Goal: Information Seeking & Learning: Check status

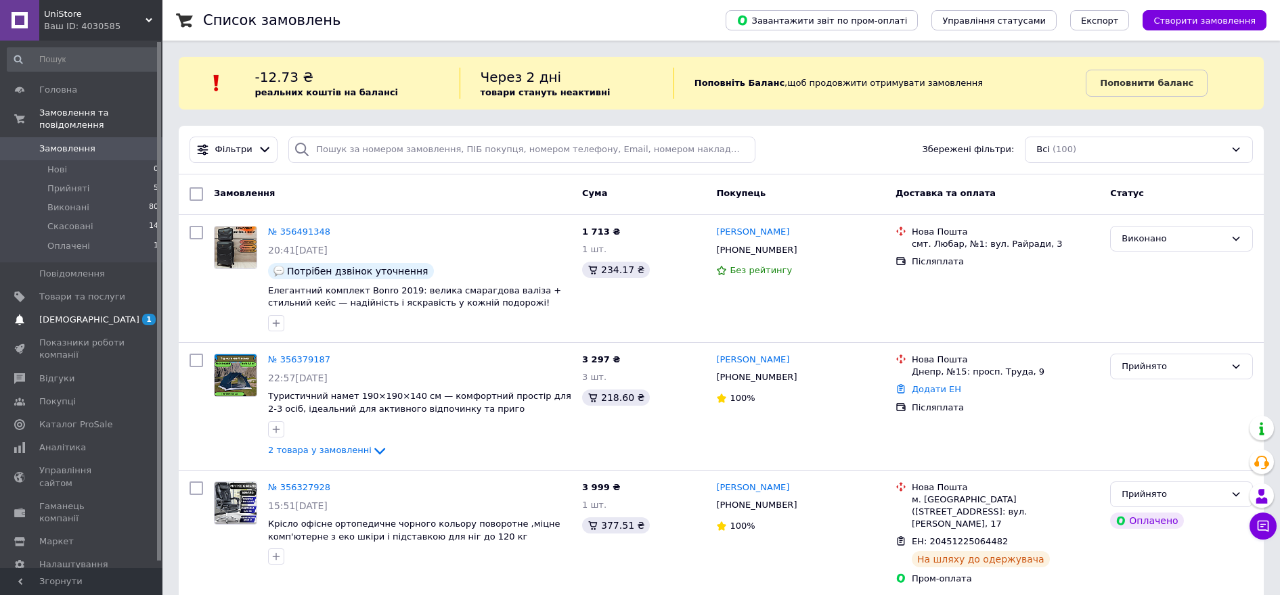
click at [91, 314] on span "[DEMOGRAPHIC_DATA]" at bounding box center [82, 320] width 86 height 12
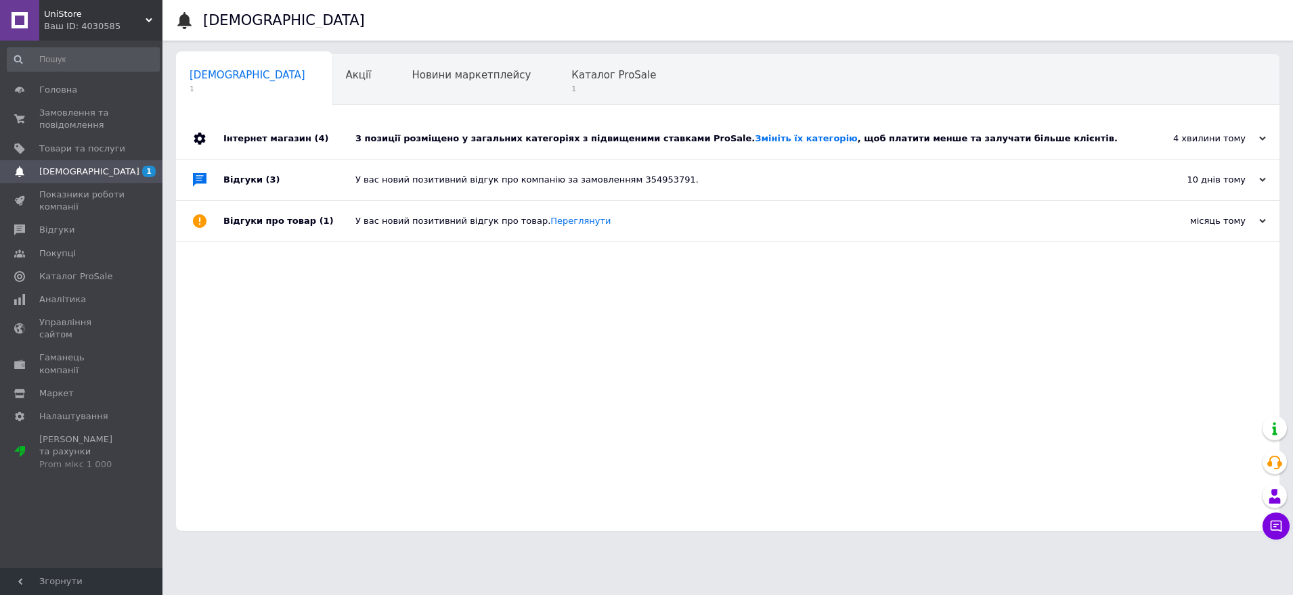
click at [876, 137] on div "3 позиції розміщено у загальних категоріях з підвищеними ставками ProSale. Змін…" at bounding box center [742, 139] width 775 height 12
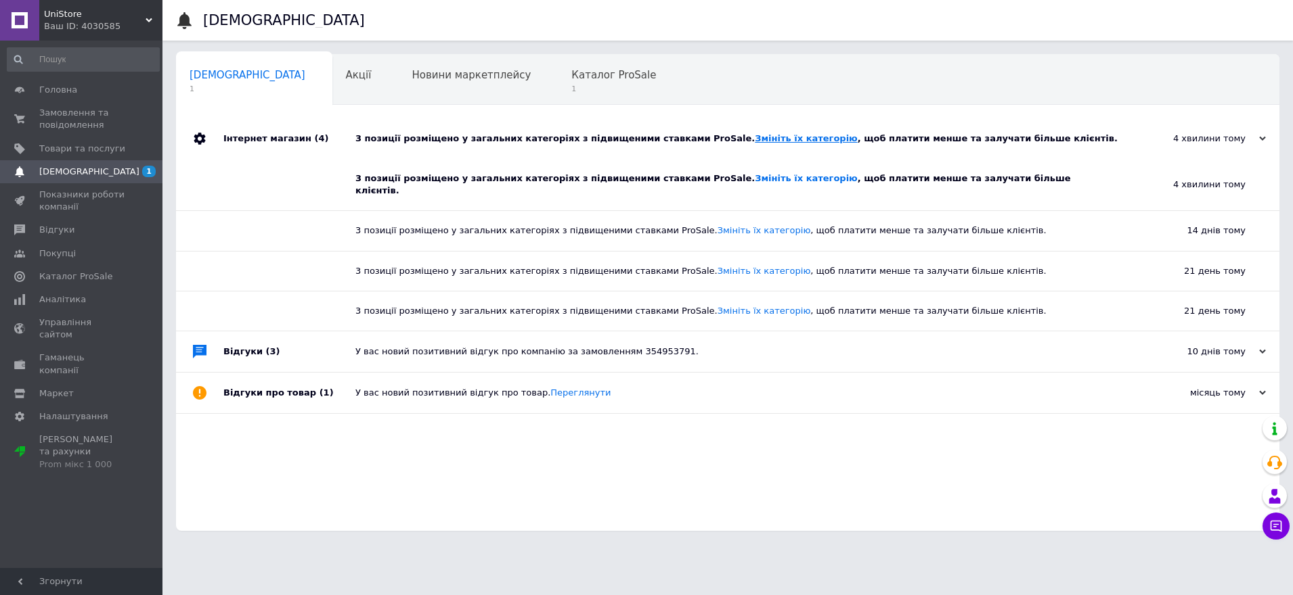
click at [755, 140] on link "Змініть їх категорію" at bounding box center [806, 138] width 102 height 10
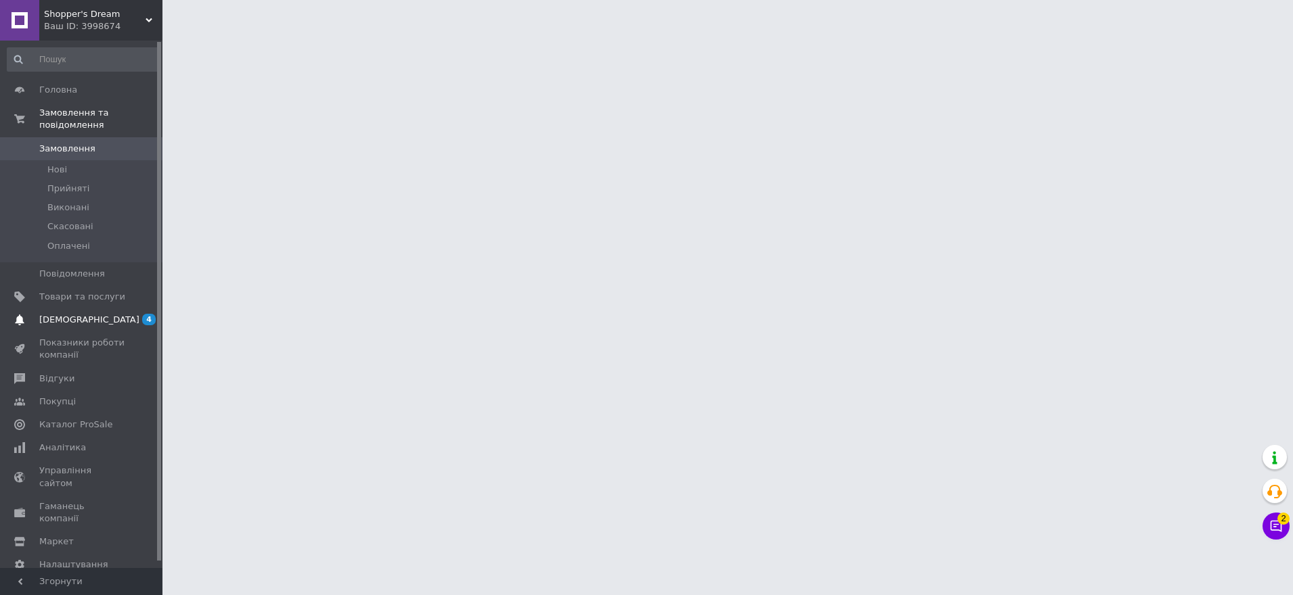
drag, startPoint x: 80, startPoint y: 305, endPoint x: 89, endPoint y: 302, distance: 9.2
click at [80, 314] on span "[DEMOGRAPHIC_DATA]" at bounding box center [89, 320] width 100 height 12
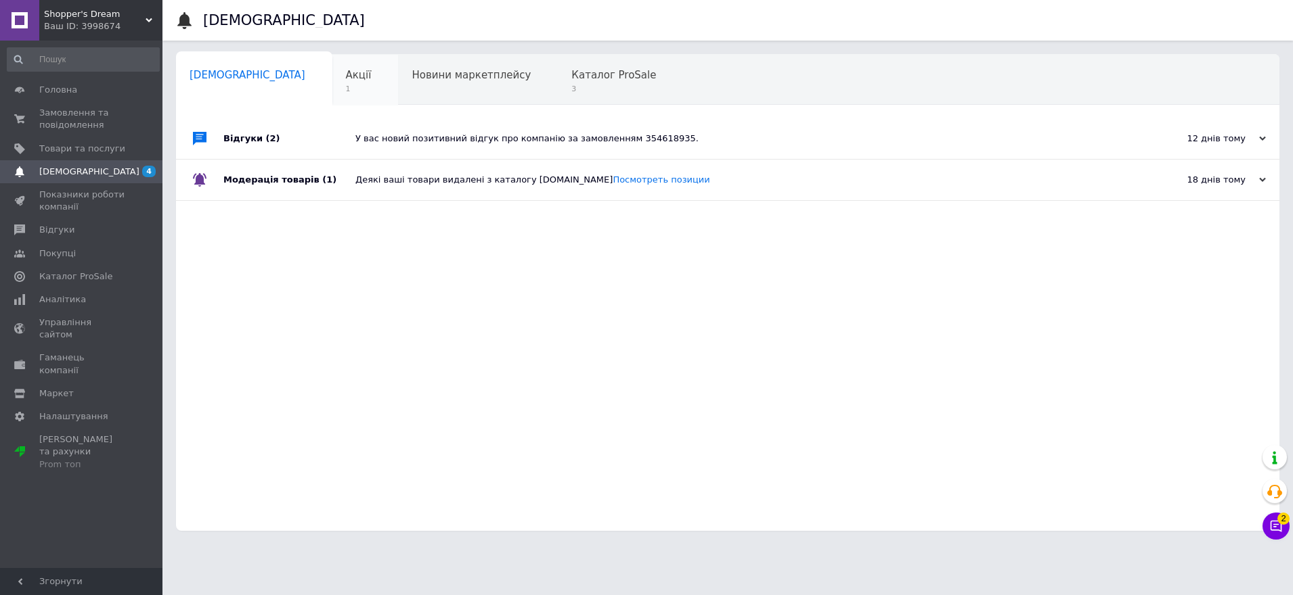
click at [332, 72] on div "Акції 1" at bounding box center [365, 80] width 66 height 51
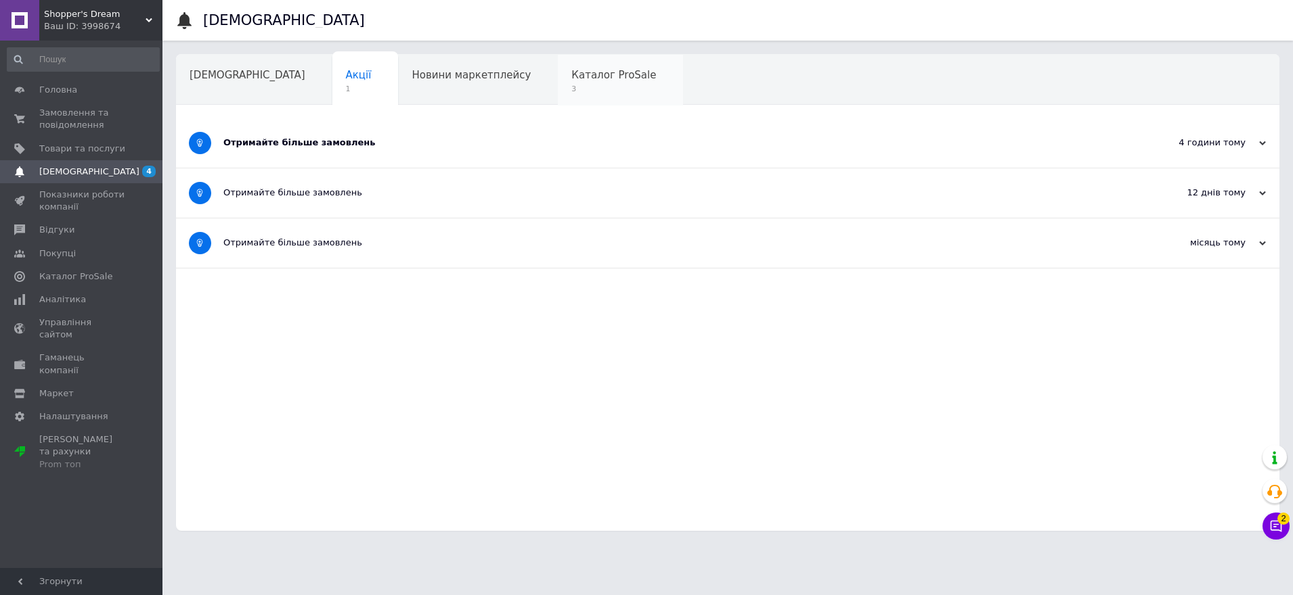
click at [571, 88] on span "3" at bounding box center [613, 89] width 85 height 10
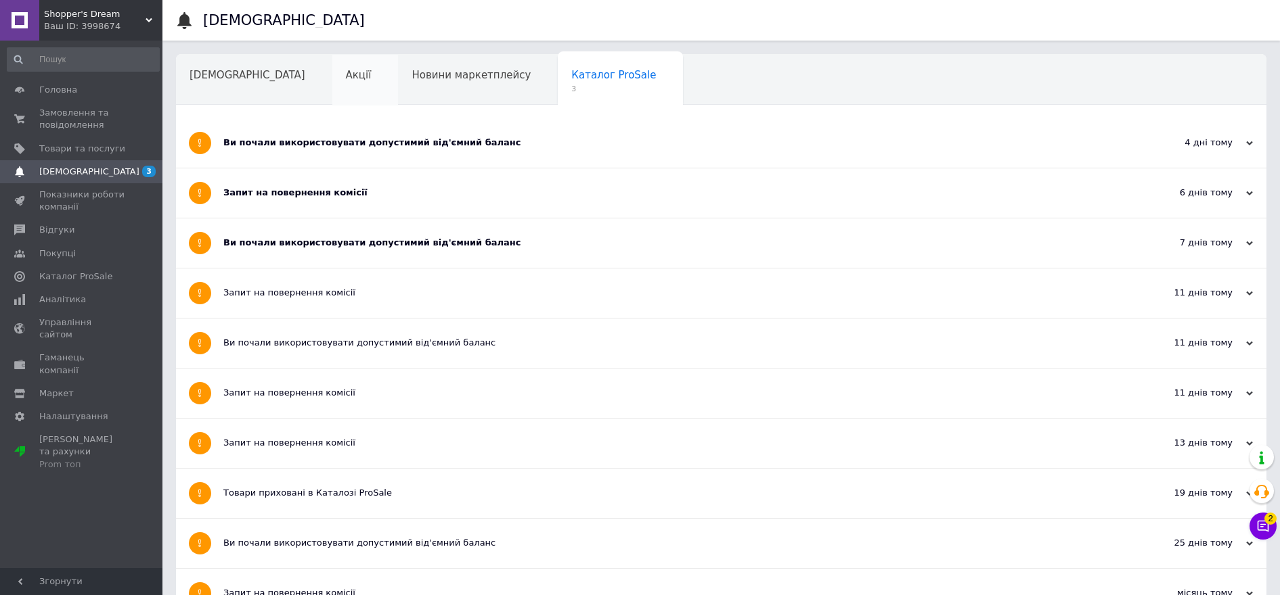
click at [332, 79] on div "Акції" at bounding box center [365, 80] width 66 height 51
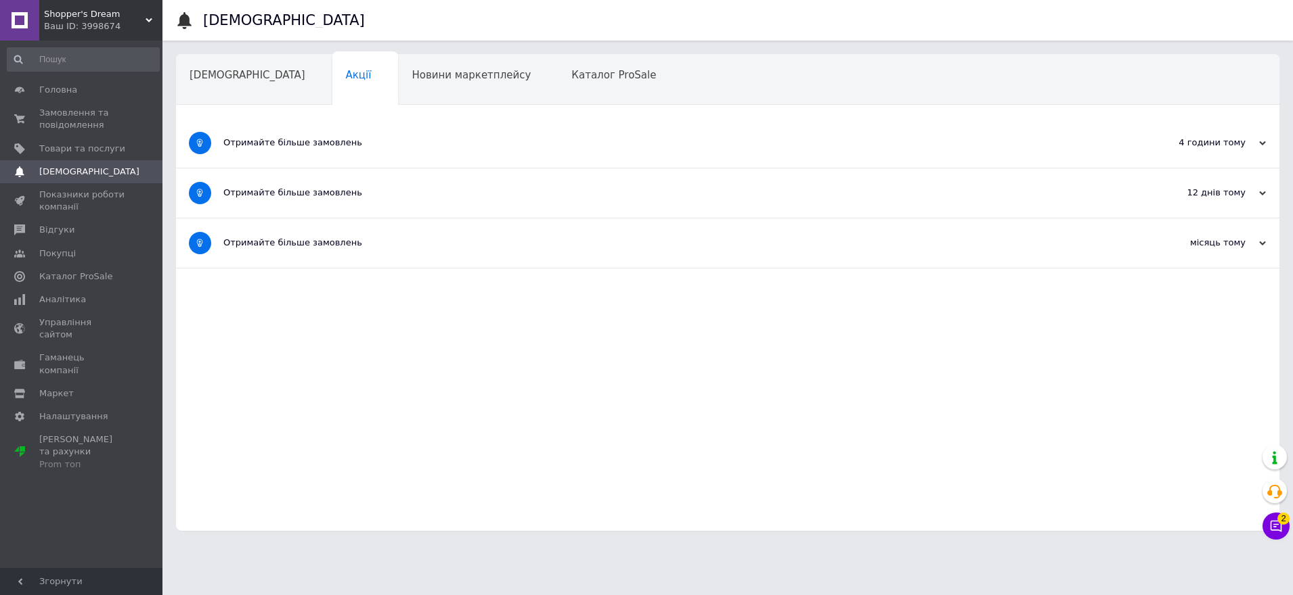
click at [300, 151] on div "Отримайте більше замовлень" at bounding box center [676, 142] width 907 height 49
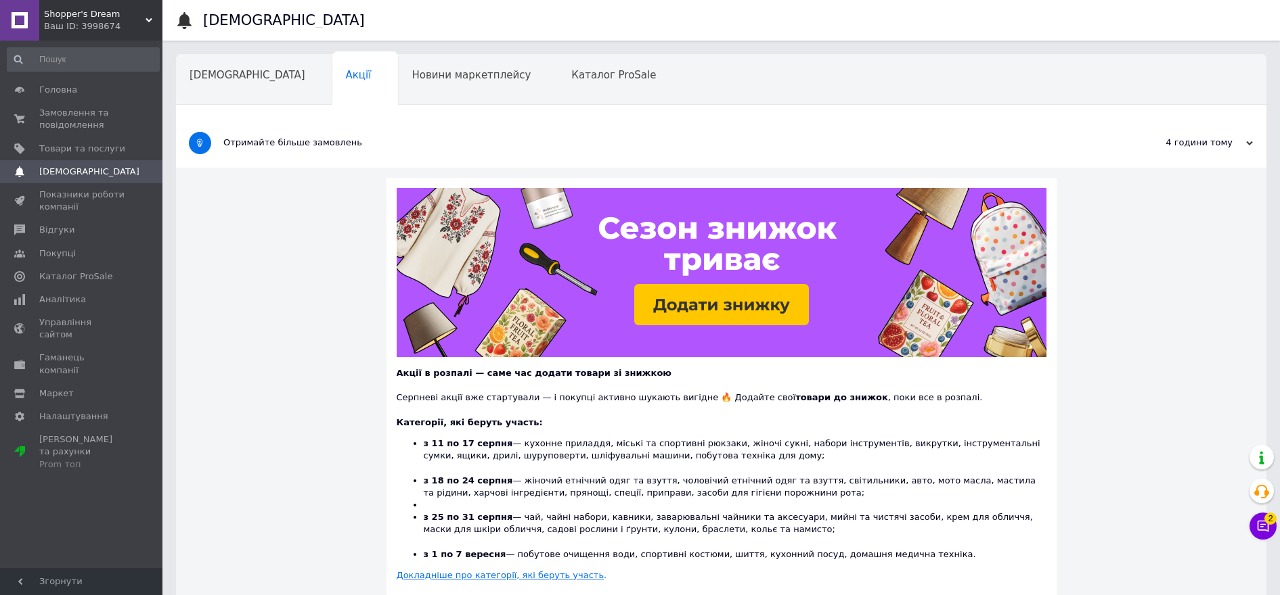
scroll to position [85, 0]
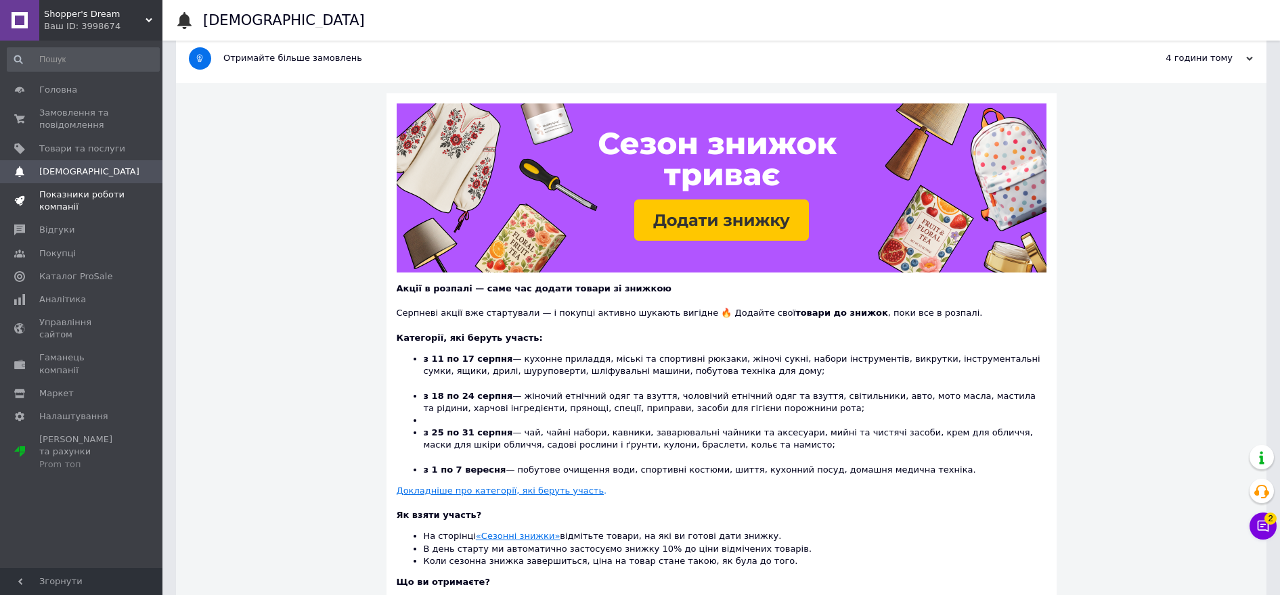
click at [82, 203] on span "Показники роботи компанії" at bounding box center [82, 201] width 86 height 24
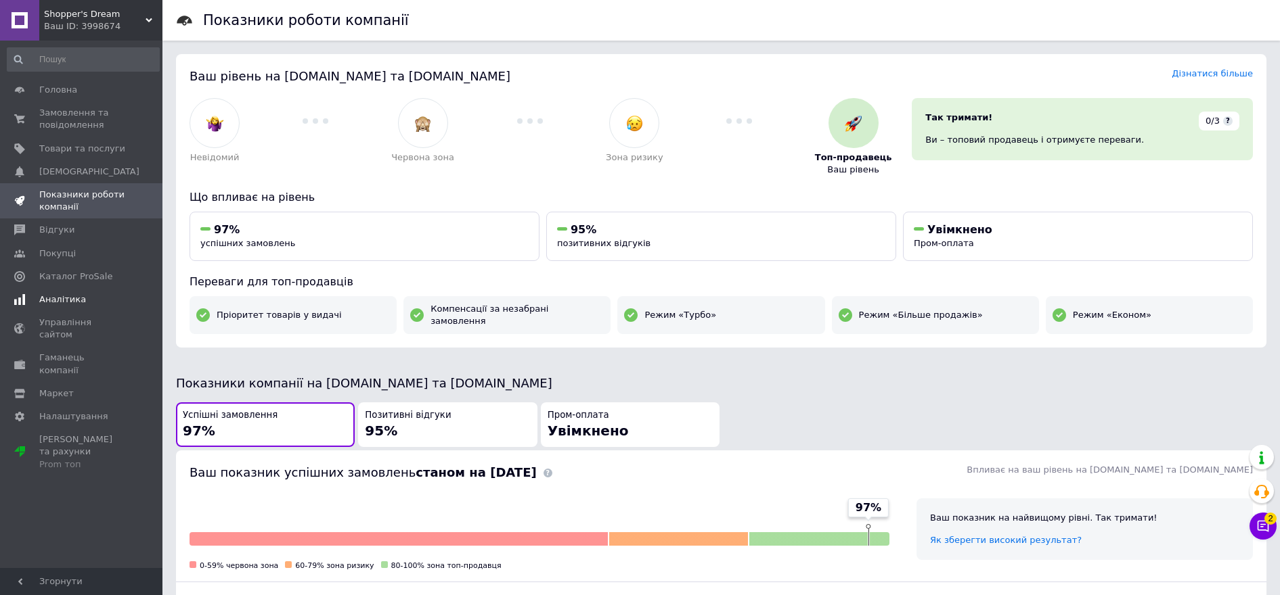
click at [83, 300] on span "Аналітика" at bounding box center [82, 300] width 86 height 12
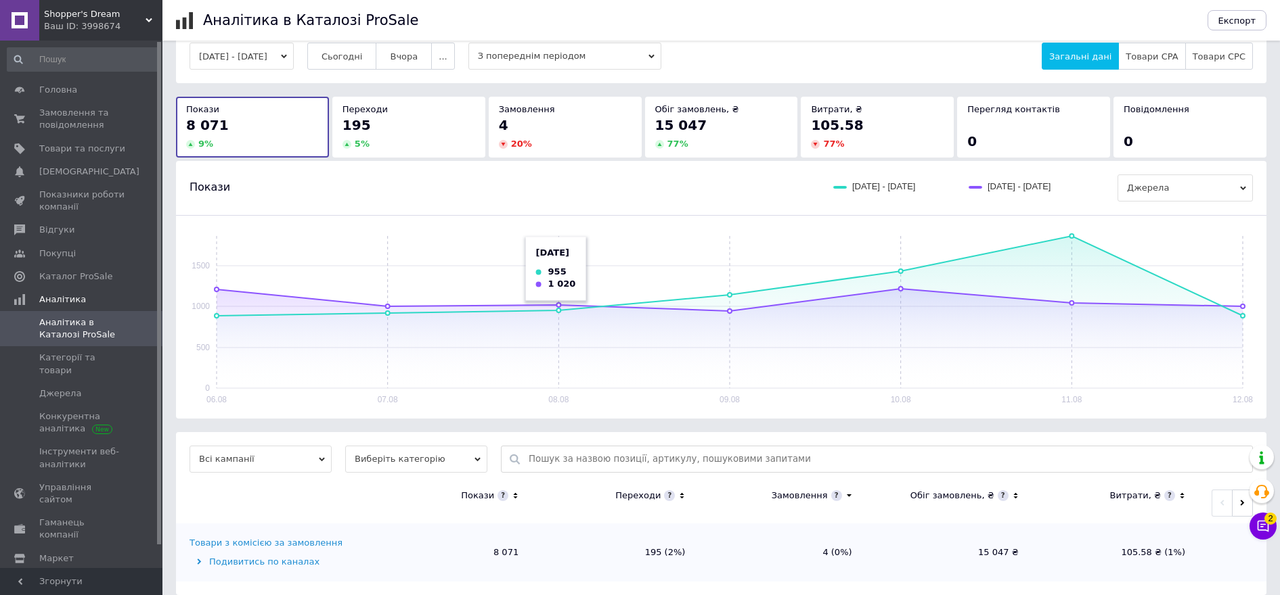
scroll to position [39, 0]
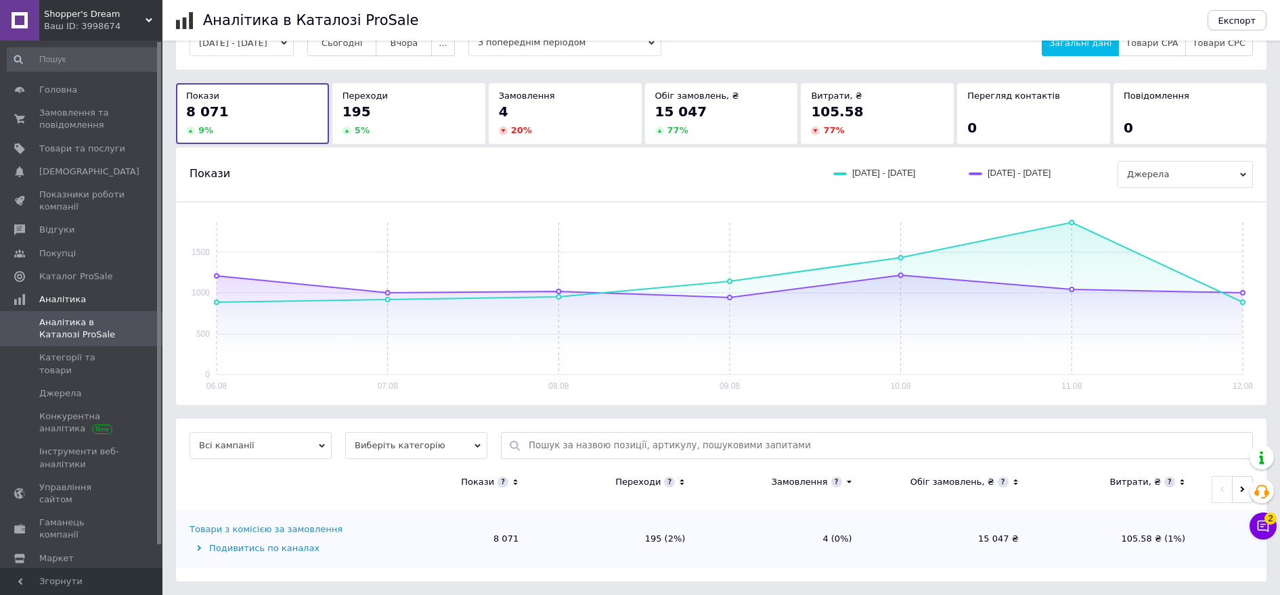
click at [88, 14] on span "Shopper's Dream" at bounding box center [95, 14] width 102 height 12
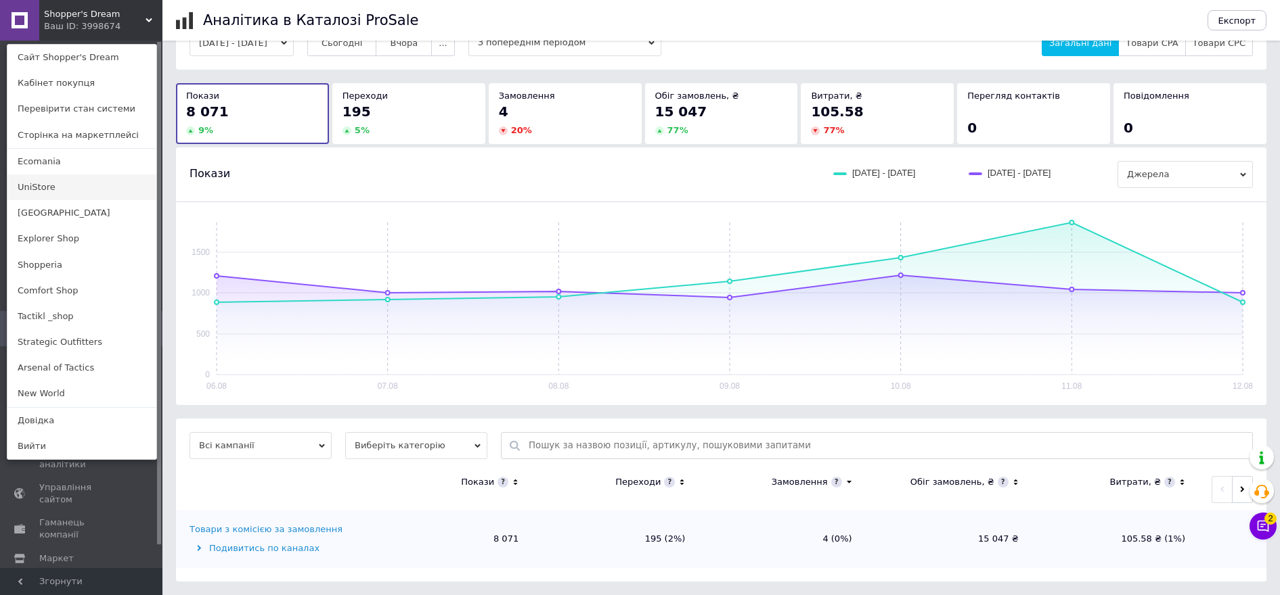
click at [71, 185] on link "UniStore" at bounding box center [81, 188] width 149 height 26
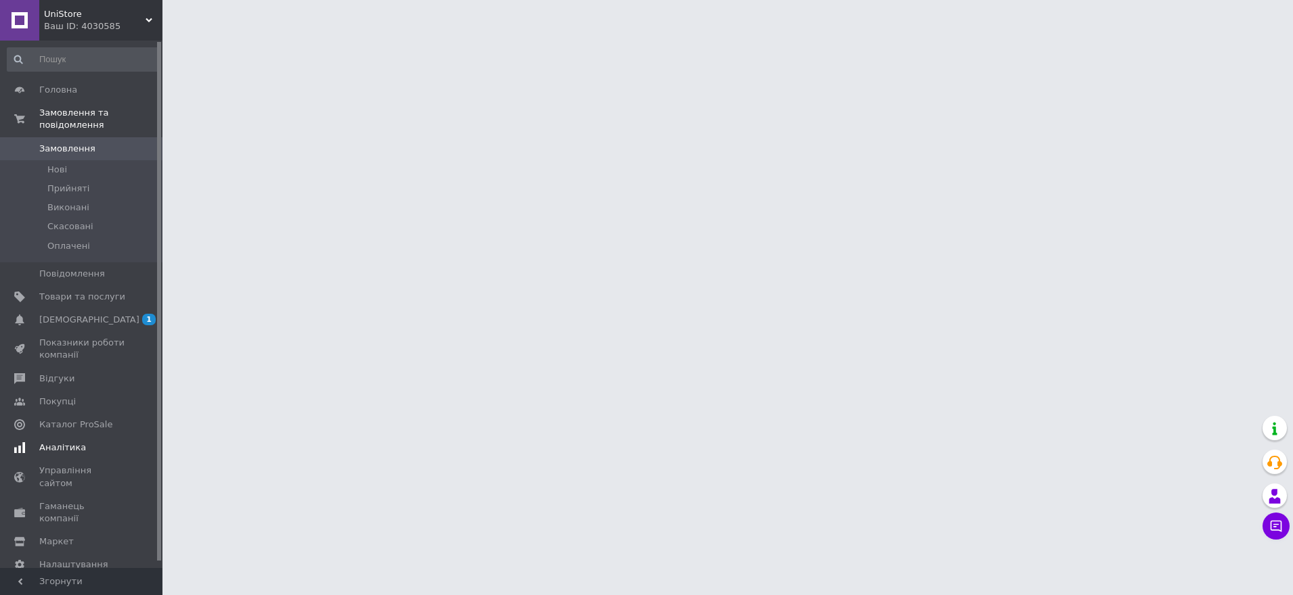
click at [120, 442] on span "Аналітика" at bounding box center [82, 448] width 86 height 12
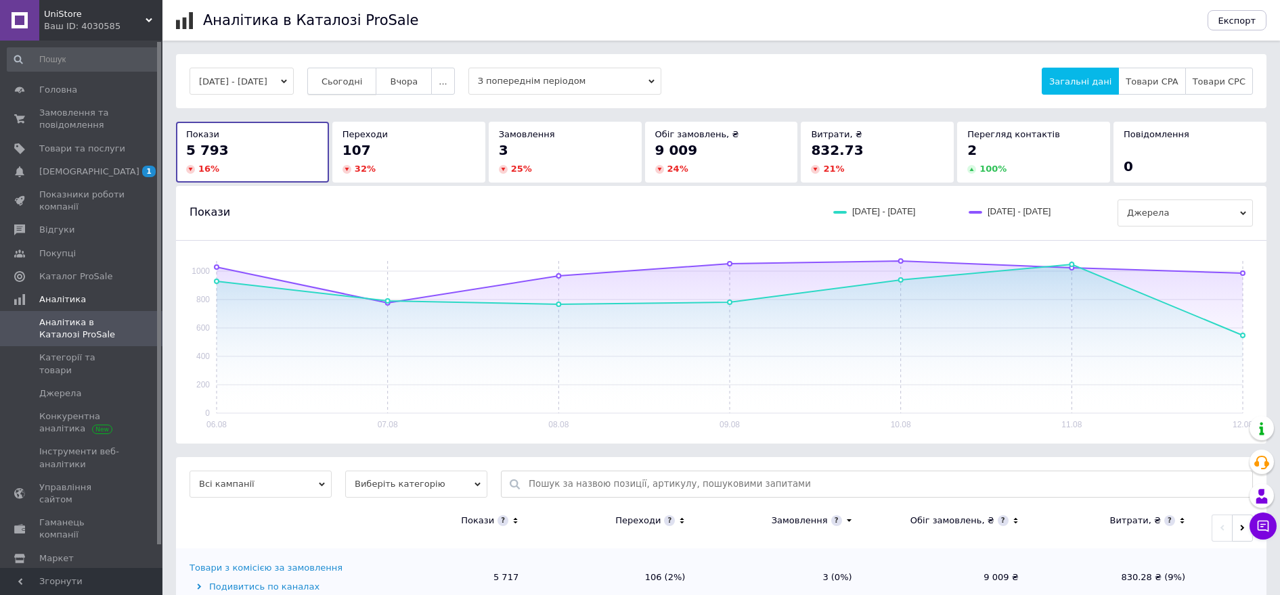
click at [363, 83] on span "Сьогодні" at bounding box center [341, 81] width 41 height 10
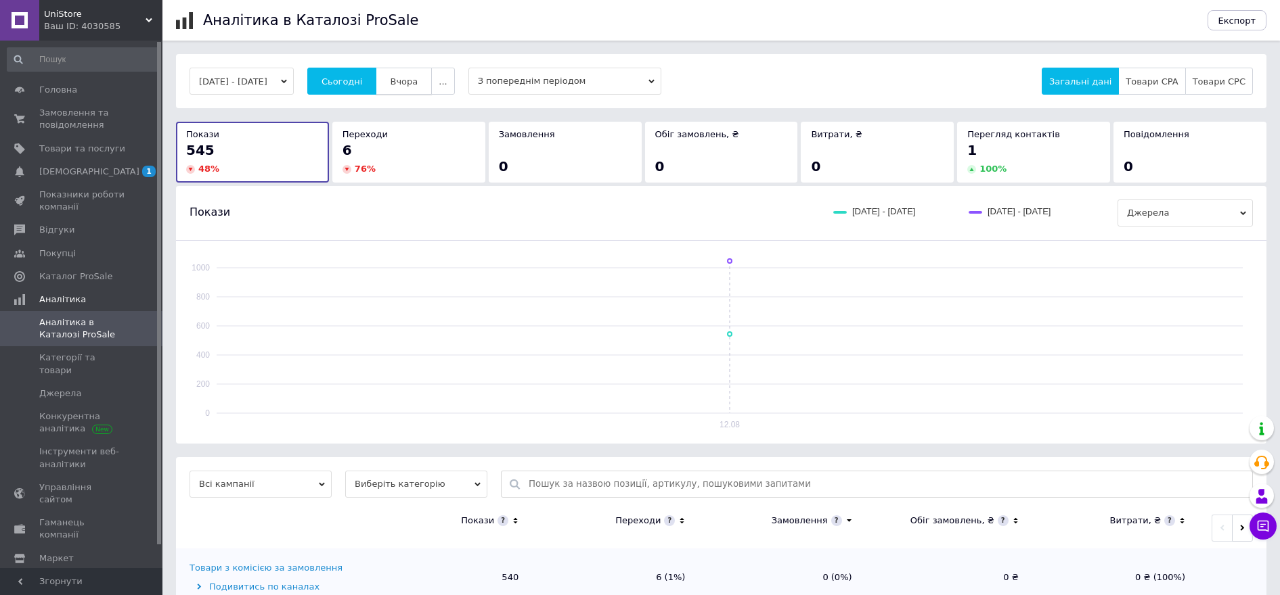
click at [418, 79] on span "Вчора" at bounding box center [404, 81] width 28 height 10
drag, startPoint x: 380, startPoint y: 85, endPoint x: 391, endPoint y: 86, distance: 10.8
click at [363, 85] on span "Сьогодні" at bounding box center [341, 81] width 41 height 10
drag, startPoint x: 422, startPoint y: 85, endPoint x: 399, endPoint y: 89, distance: 23.5
click at [418, 85] on span "Вчора" at bounding box center [404, 81] width 28 height 10
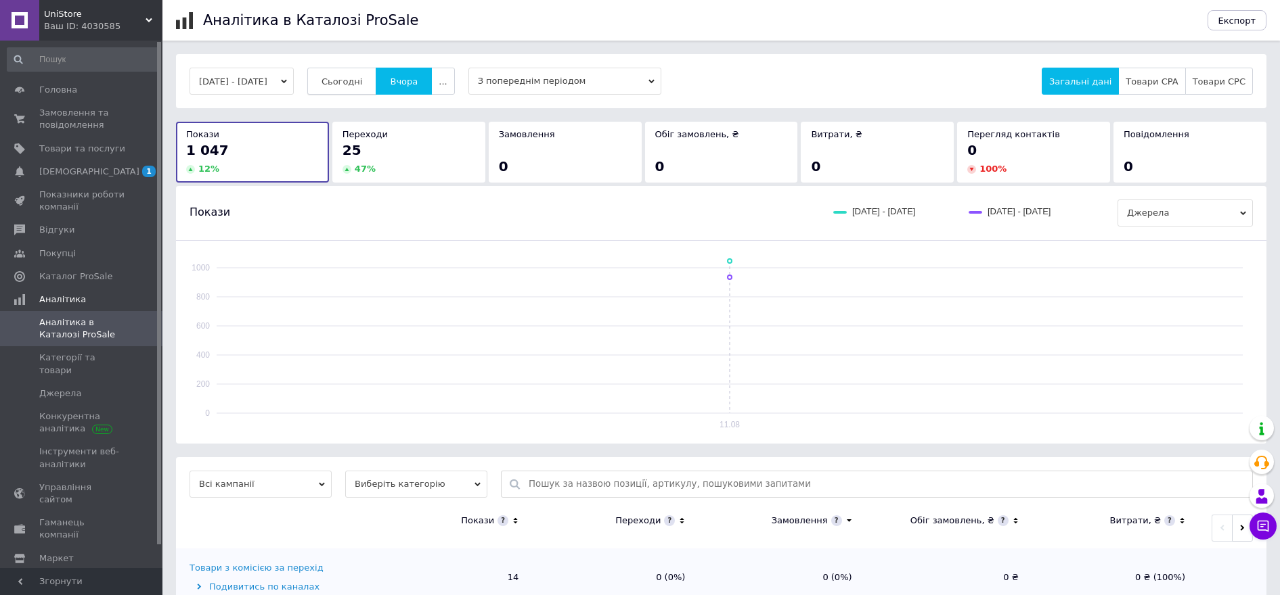
click at [361, 86] on span "Сьогодні" at bounding box center [341, 81] width 41 height 10
